Goal: Task Accomplishment & Management: Use online tool/utility

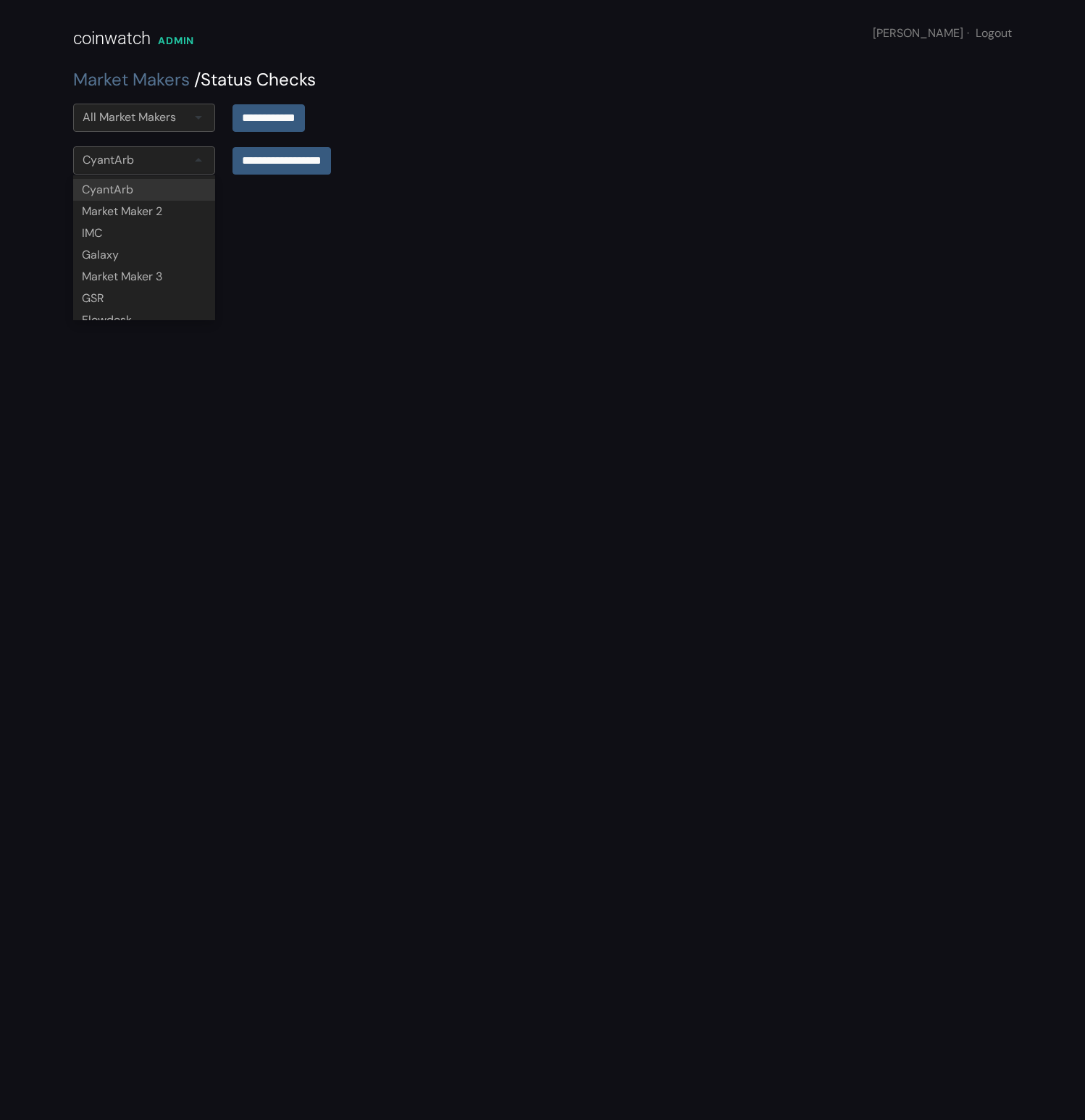
click at [179, 150] on div "CyantArb" at bounding box center [144, 161] width 142 height 28
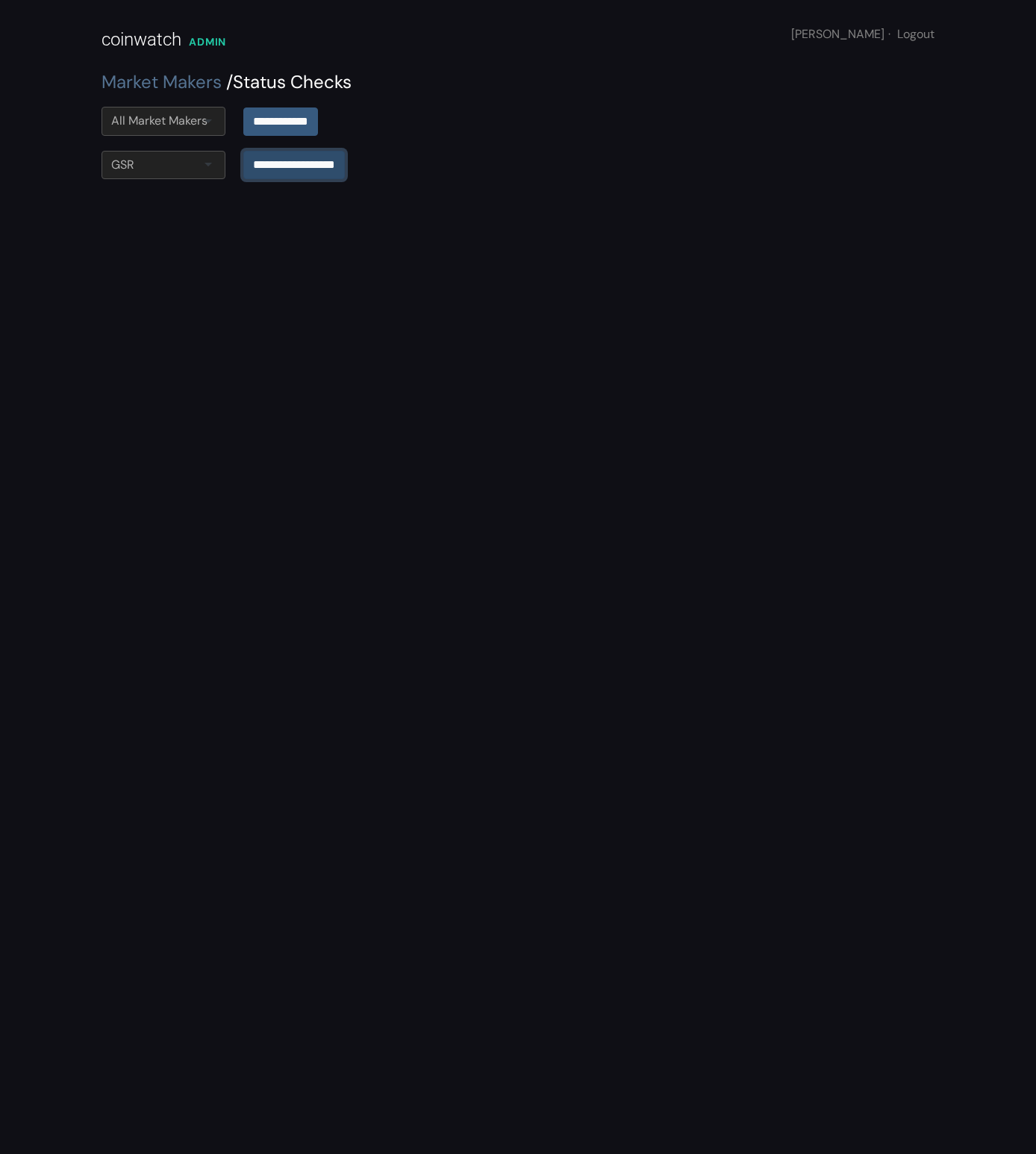
click at [274, 159] on input "**********" at bounding box center [294, 165] width 101 height 29
